Goal: Check status: Check status

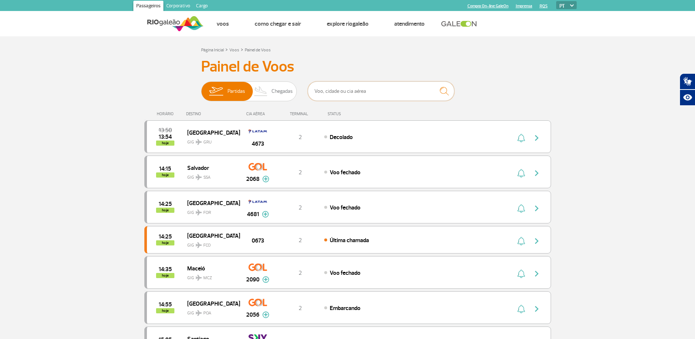
click at [372, 95] on input "text" at bounding box center [381, 90] width 147 height 19
click at [278, 90] on span "Chegadas" at bounding box center [281, 91] width 21 height 19
click at [201, 88] on input "Partidas Chegadas" at bounding box center [201, 88] width 0 height 0
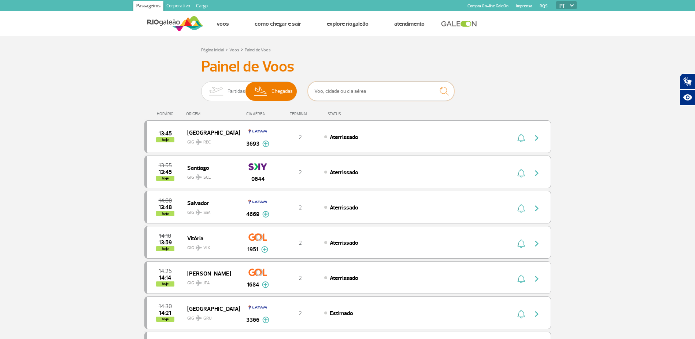
click at [363, 92] on input "text" at bounding box center [381, 90] width 147 height 19
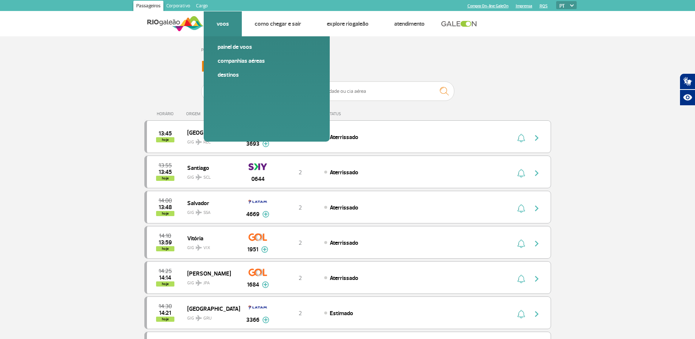
click at [221, 24] on link "Voos" at bounding box center [223, 23] width 12 height 7
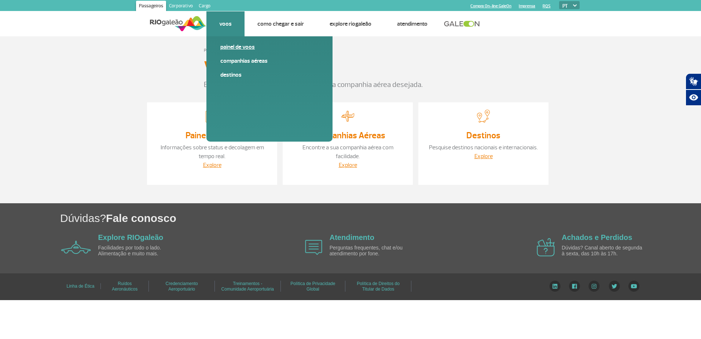
click at [248, 49] on link "Painel de voos" at bounding box center [269, 47] width 98 height 8
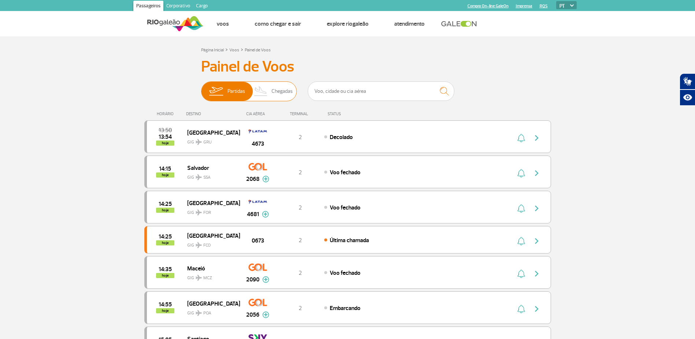
click at [266, 84] on img at bounding box center [261, 91] width 22 height 19
click at [201, 88] on input "Partidas Chegadas" at bounding box center [201, 88] width 0 height 0
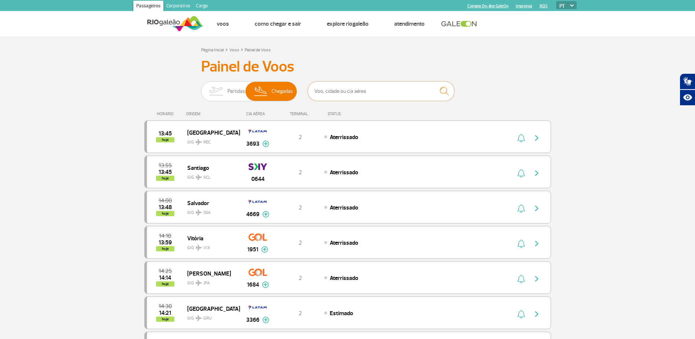
click at [364, 93] on input "text" at bounding box center [381, 90] width 147 height 19
